Goal: Navigation & Orientation: Go to known website

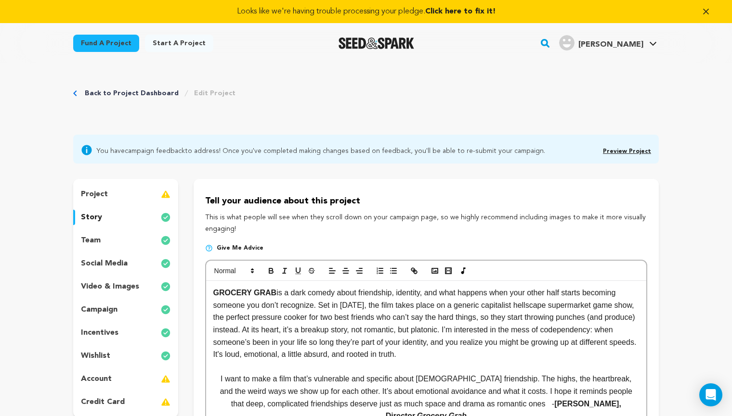
scroll to position [142, 0]
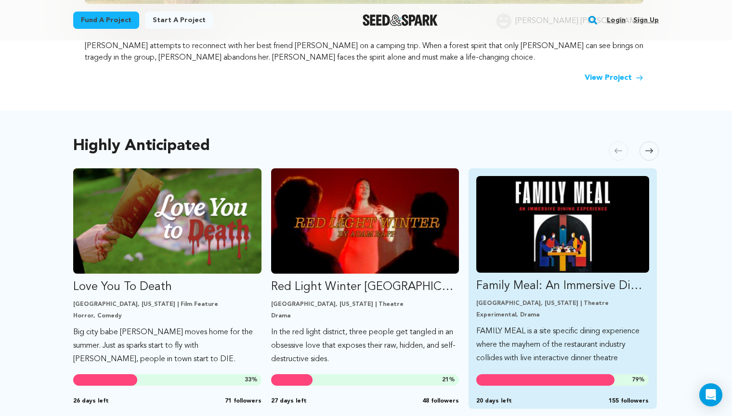
scroll to position [429, 0]
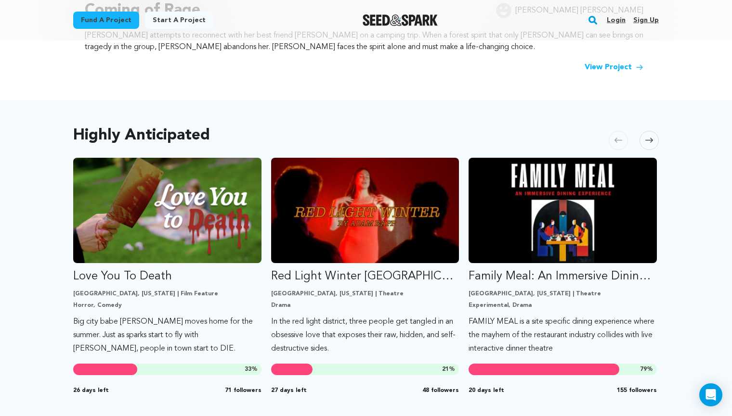
click at [613, 24] on link "Login" at bounding box center [616, 20] width 19 height 15
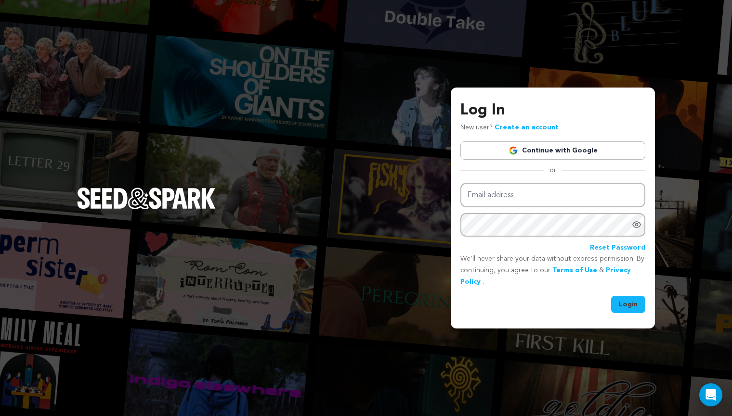
click at [564, 142] on link "Continue with Google" at bounding box center [552, 151] width 185 height 18
